Goal: Contribute content: Contribute content

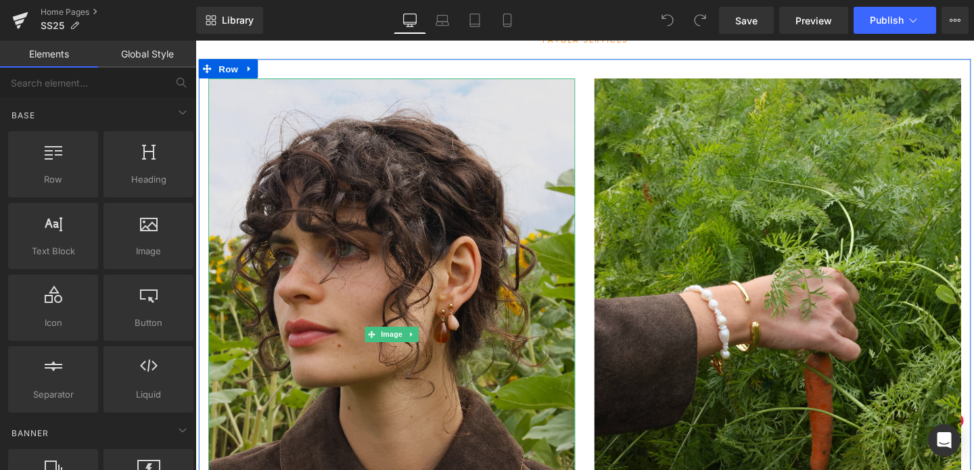
scroll to position [87, 0]
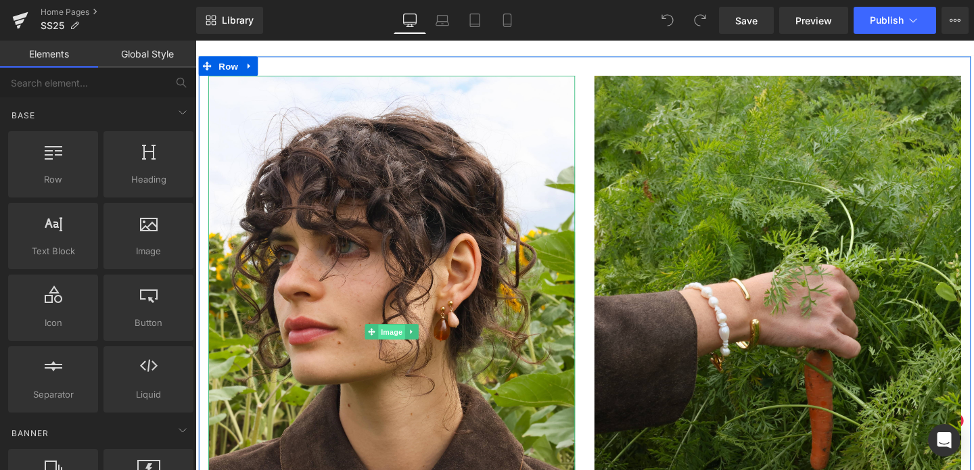
click at [400, 348] on span "Image" at bounding box center [401, 347] width 28 height 16
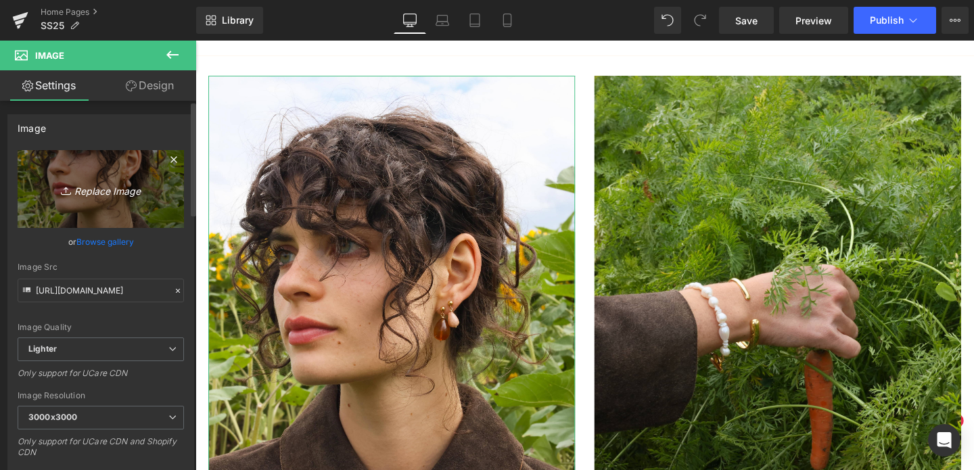
click at [86, 188] on icon "Replace Image" at bounding box center [101, 189] width 108 height 17
type input "C:\fakepath\000018.jpg"
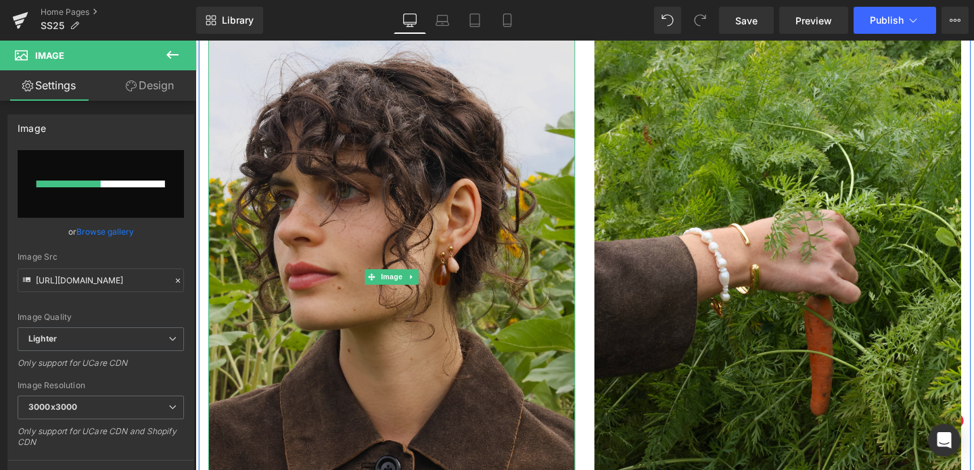
scroll to position [156, 0]
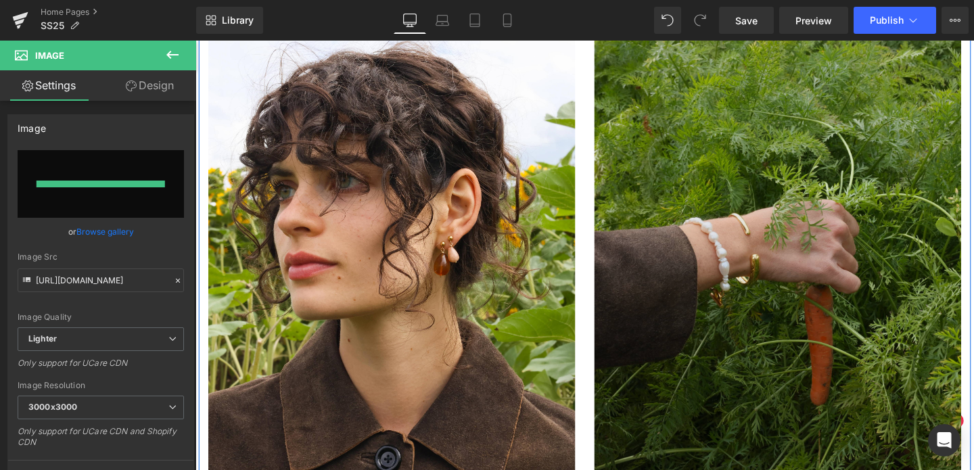
type input "[URL][DOMAIN_NAME]"
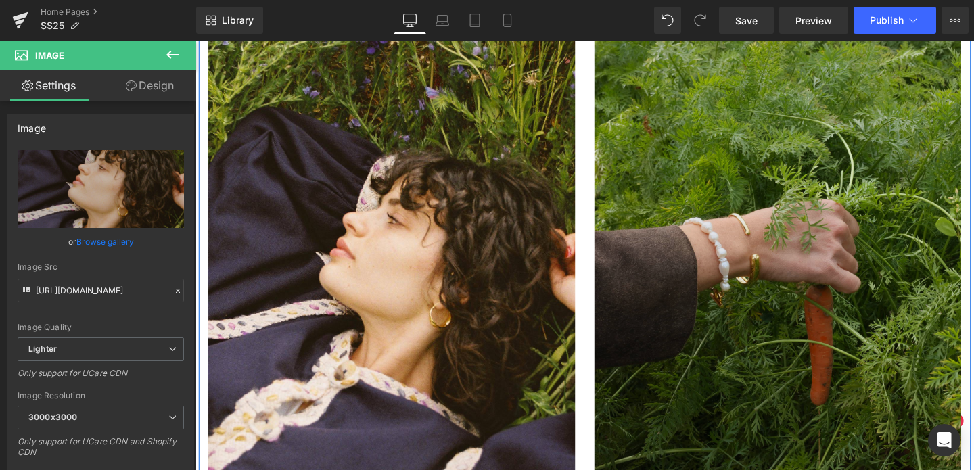
click at [786, 216] on img at bounding box center [807, 279] width 385 height 540
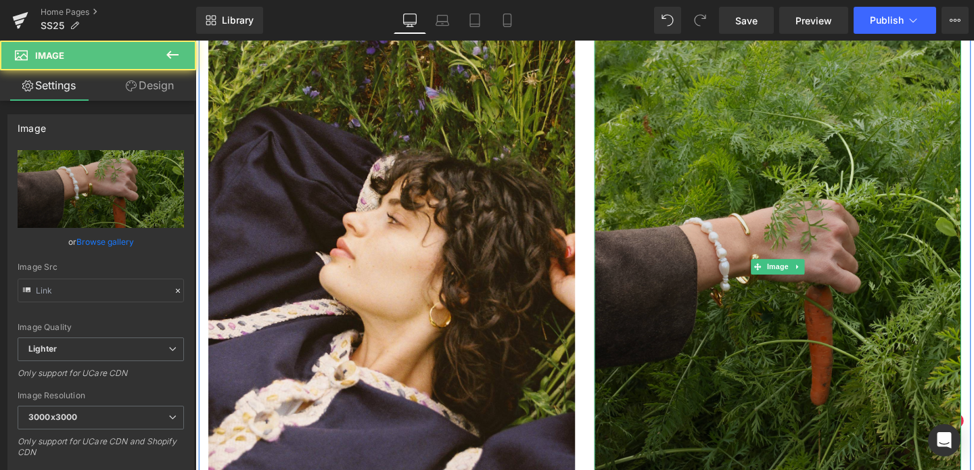
type input "[URL][DOMAIN_NAME]"
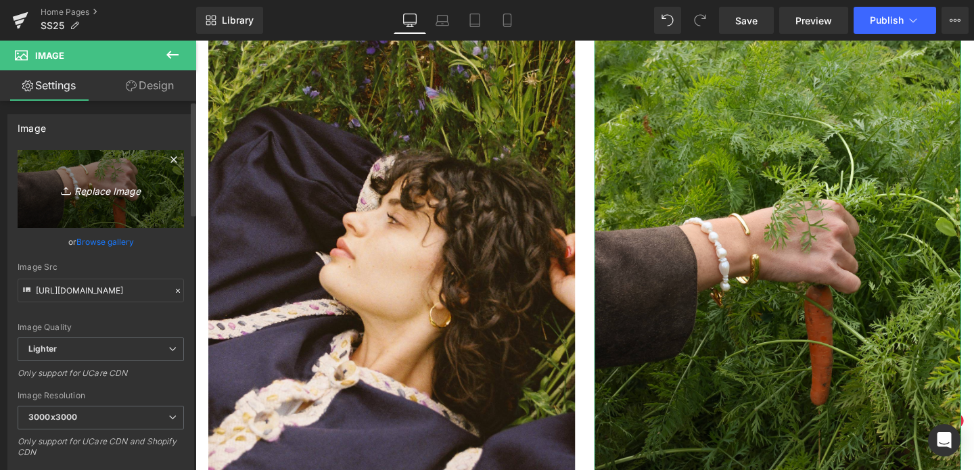
click at [92, 189] on icon "Replace Image" at bounding box center [101, 189] width 108 height 17
type input "C:\fakepath\000006.jpg"
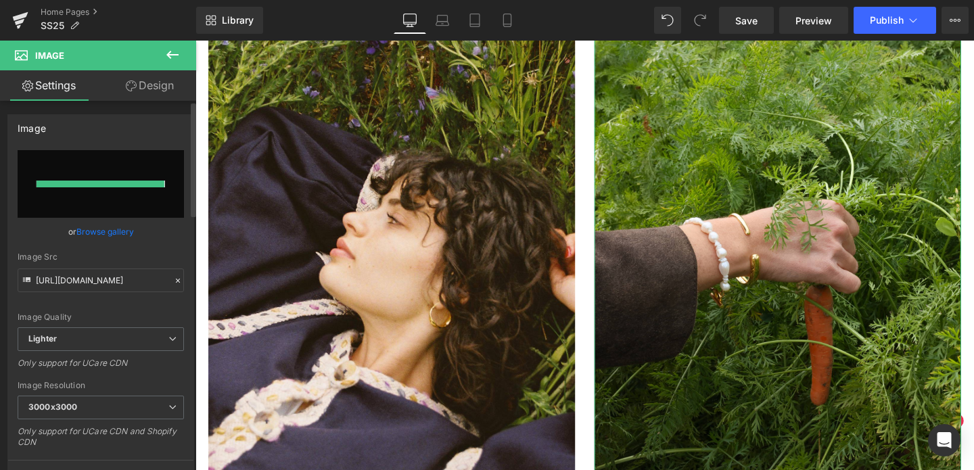
type input "[URL][DOMAIN_NAME]"
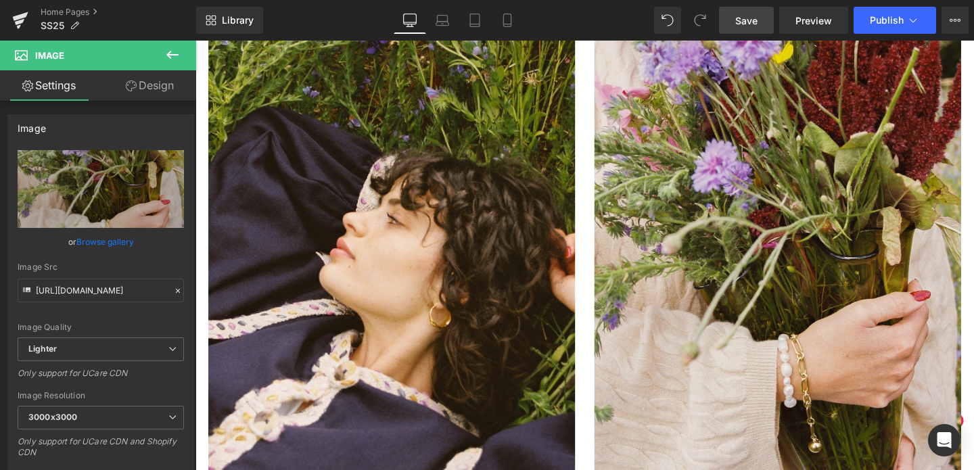
click at [757, 28] on link "Save" at bounding box center [746, 20] width 55 height 27
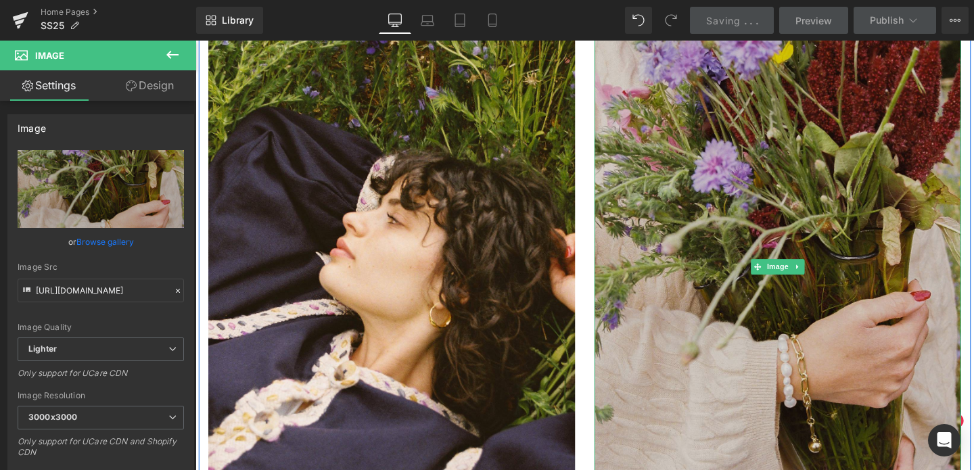
scroll to position [0, 0]
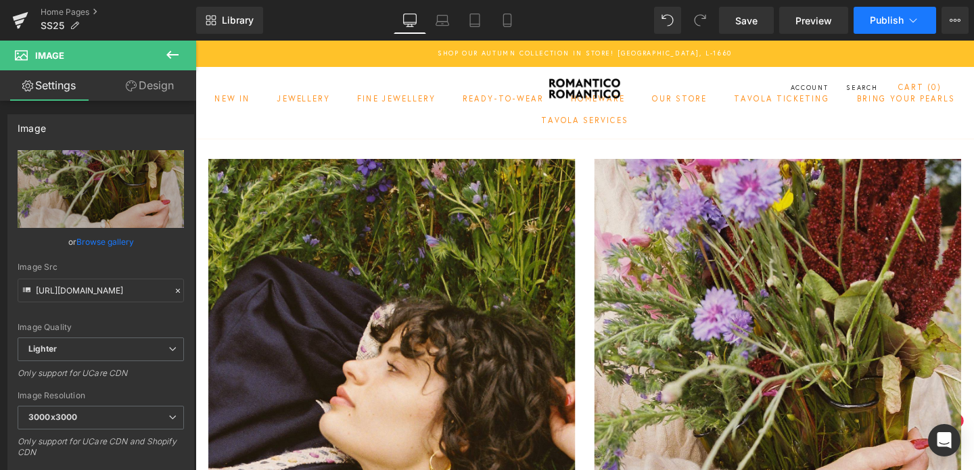
click at [889, 23] on span "Publish" at bounding box center [887, 20] width 34 height 11
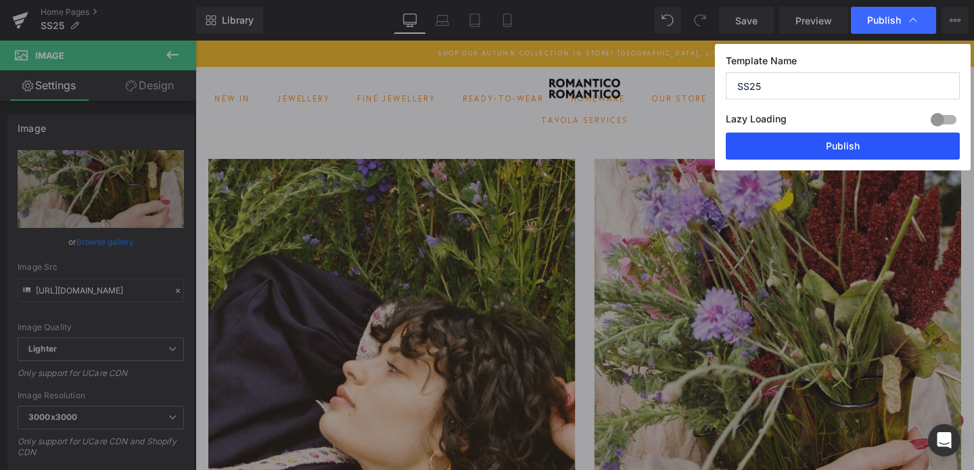
click at [835, 147] on button "Publish" at bounding box center [843, 146] width 234 height 27
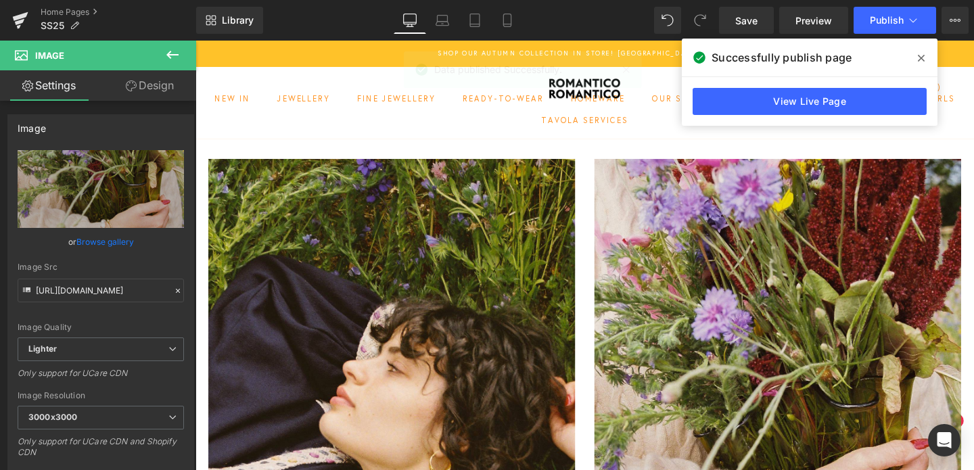
click at [922, 56] on icon at bounding box center [921, 58] width 7 height 7
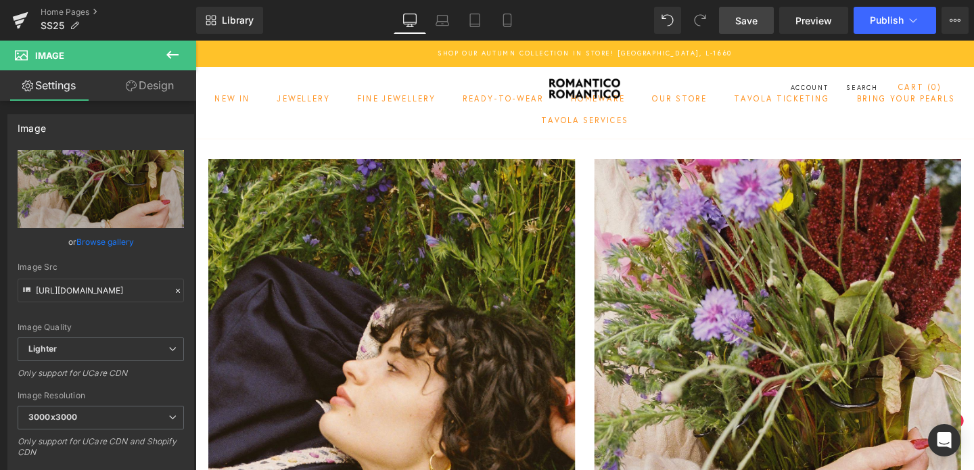
click at [749, 22] on span "Save" at bounding box center [746, 21] width 22 height 14
